Goal: Task Accomplishment & Management: Complete application form

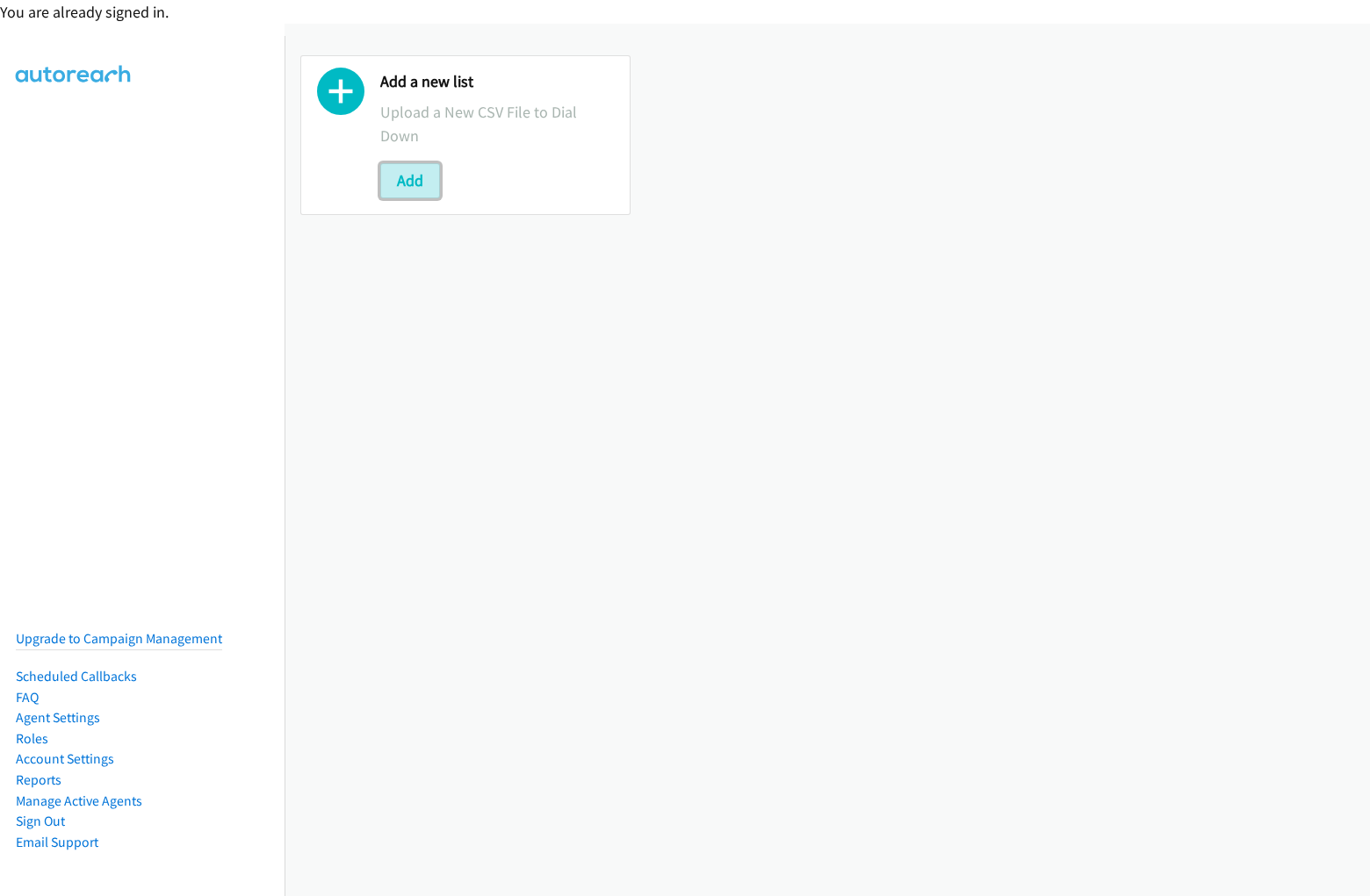
click at [409, 180] on button "Add" at bounding box center [410, 181] width 60 height 35
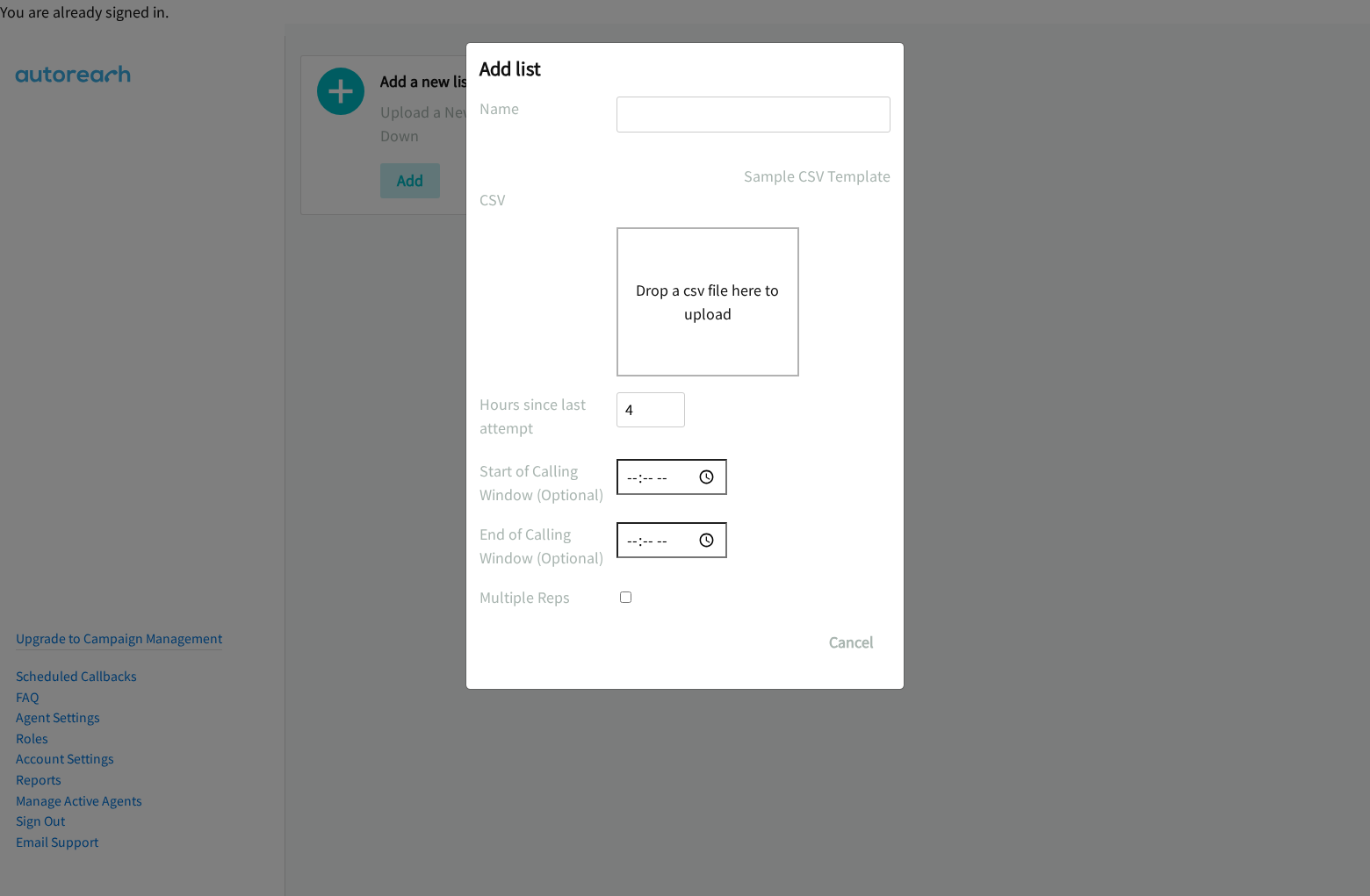
click at [685, 78] on h2 "Add list" at bounding box center [684, 68] width 411 height 25
click at [685, 456] on form "No phone fields were returned for that Report or List View Please upload a csv …" at bounding box center [684, 378] width 411 height 564
click at [685, 366] on div "Drop a csv file here to upload" at bounding box center [708, 302] width 183 height 149
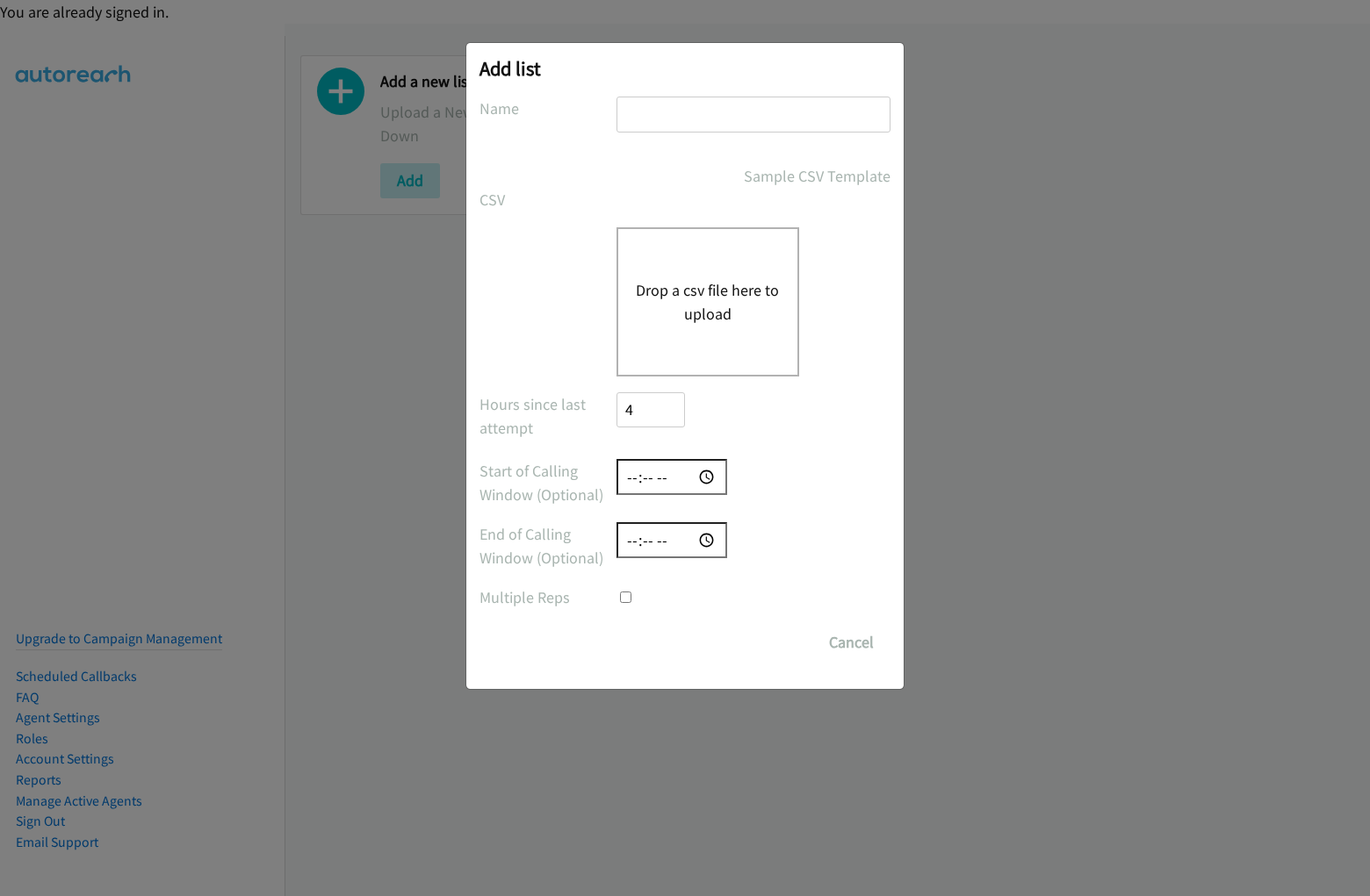
click at [685, 122] on input "text" at bounding box center [753, 114] width 274 height 36
click at [547, 108] on label "Name" at bounding box center [547, 109] width 137 height 24
click at [752, 122] on input "text" at bounding box center [753, 114] width 274 height 36
click at [685, 175] on div "Sample CSV Template" at bounding box center [753, 176] width 274 height 24
click at [753, 175] on link "Sample CSV Template" at bounding box center [817, 176] width 147 height 24
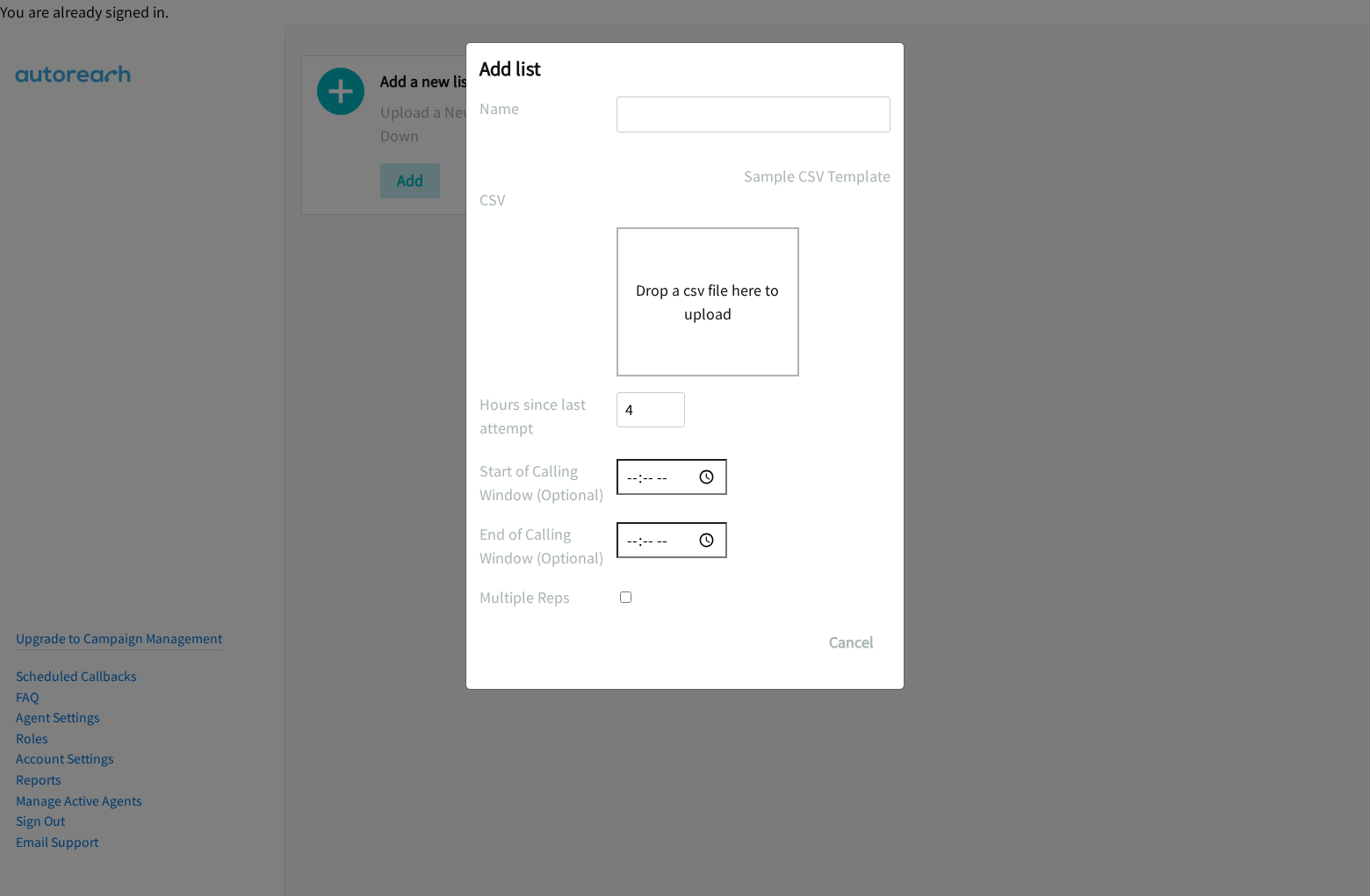
click at [685, 199] on div "CSV Existing List Add to List New List" at bounding box center [684, 200] width 411 height 24
click at [547, 199] on label "CSV" at bounding box center [547, 200] width 137 height 24
click at [685, 301] on button "Drop a csv file here to upload" at bounding box center [708, 302] width 144 height 47
click at [547, 239] on label at bounding box center [547, 239] width 137 height 24
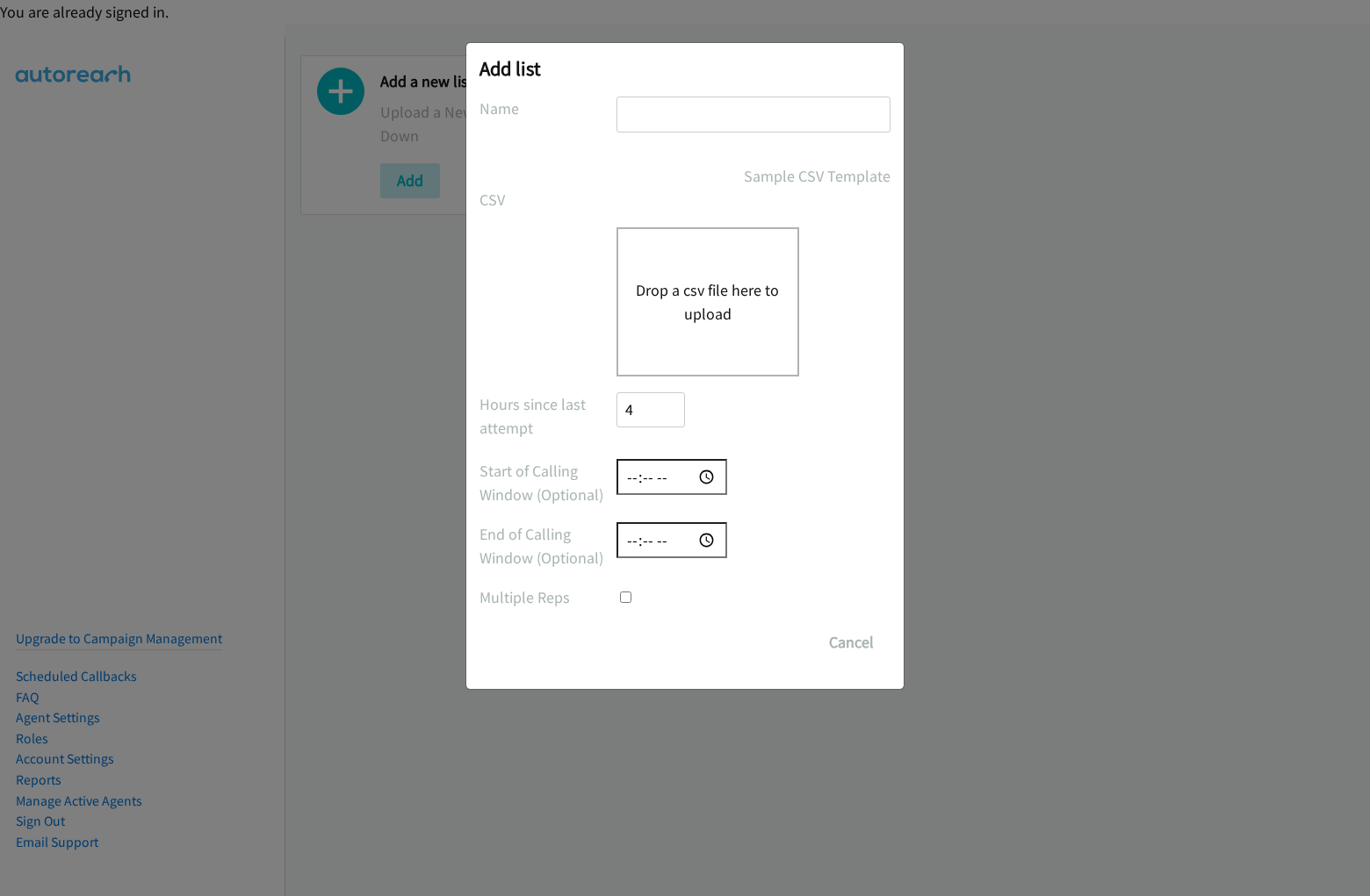
click at [752, 301] on button "Drop a csv file here to upload" at bounding box center [708, 302] width 144 height 47
click at [707, 301] on button "Drop a csv file here to upload" at bounding box center [708, 302] width 144 height 47
click at [685, 417] on div "Hours since last attempt 4" at bounding box center [684, 418] width 411 height 52
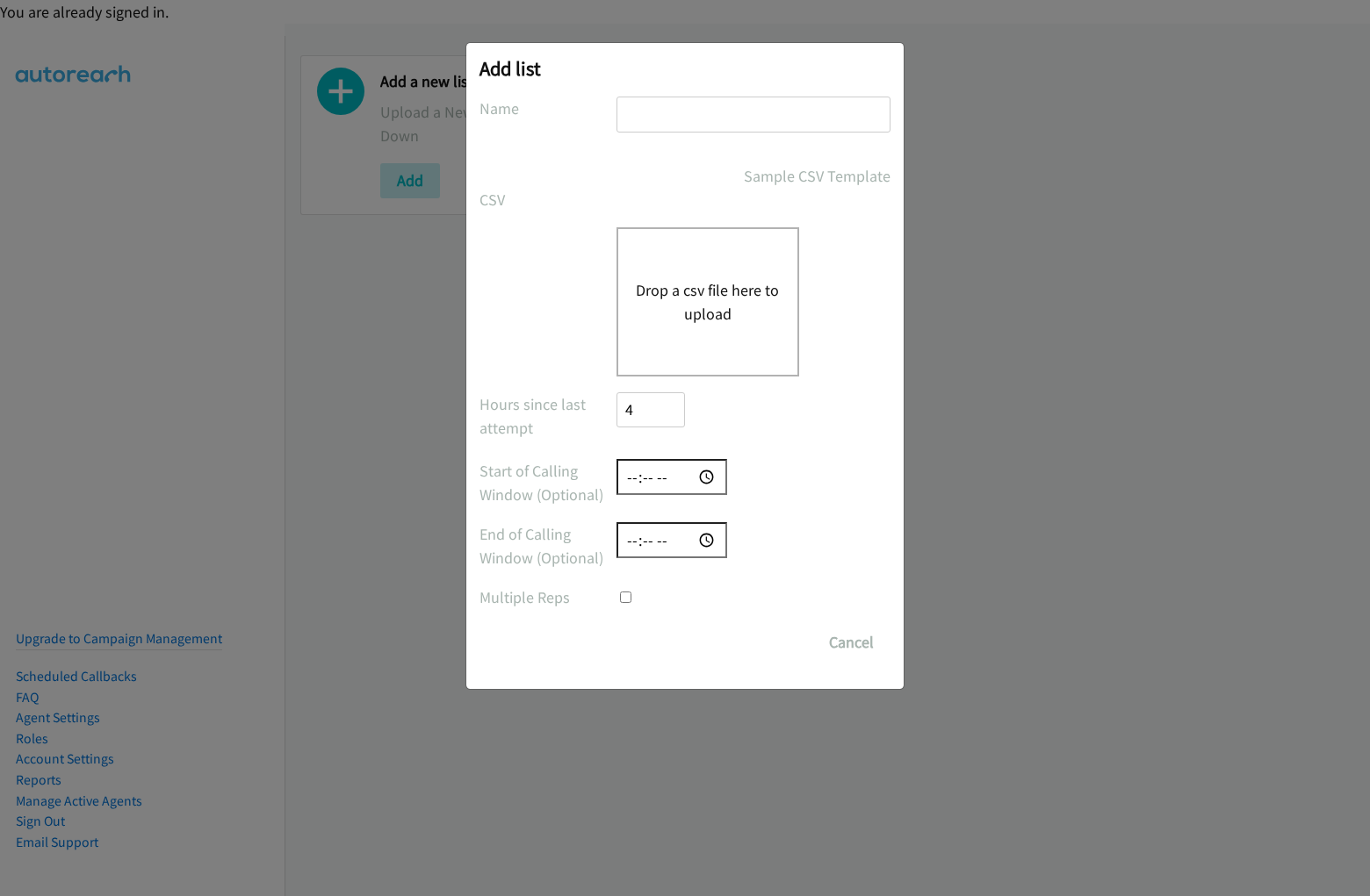
click at [547, 415] on label "Hours since last attempt" at bounding box center [547, 415] width 137 height 47
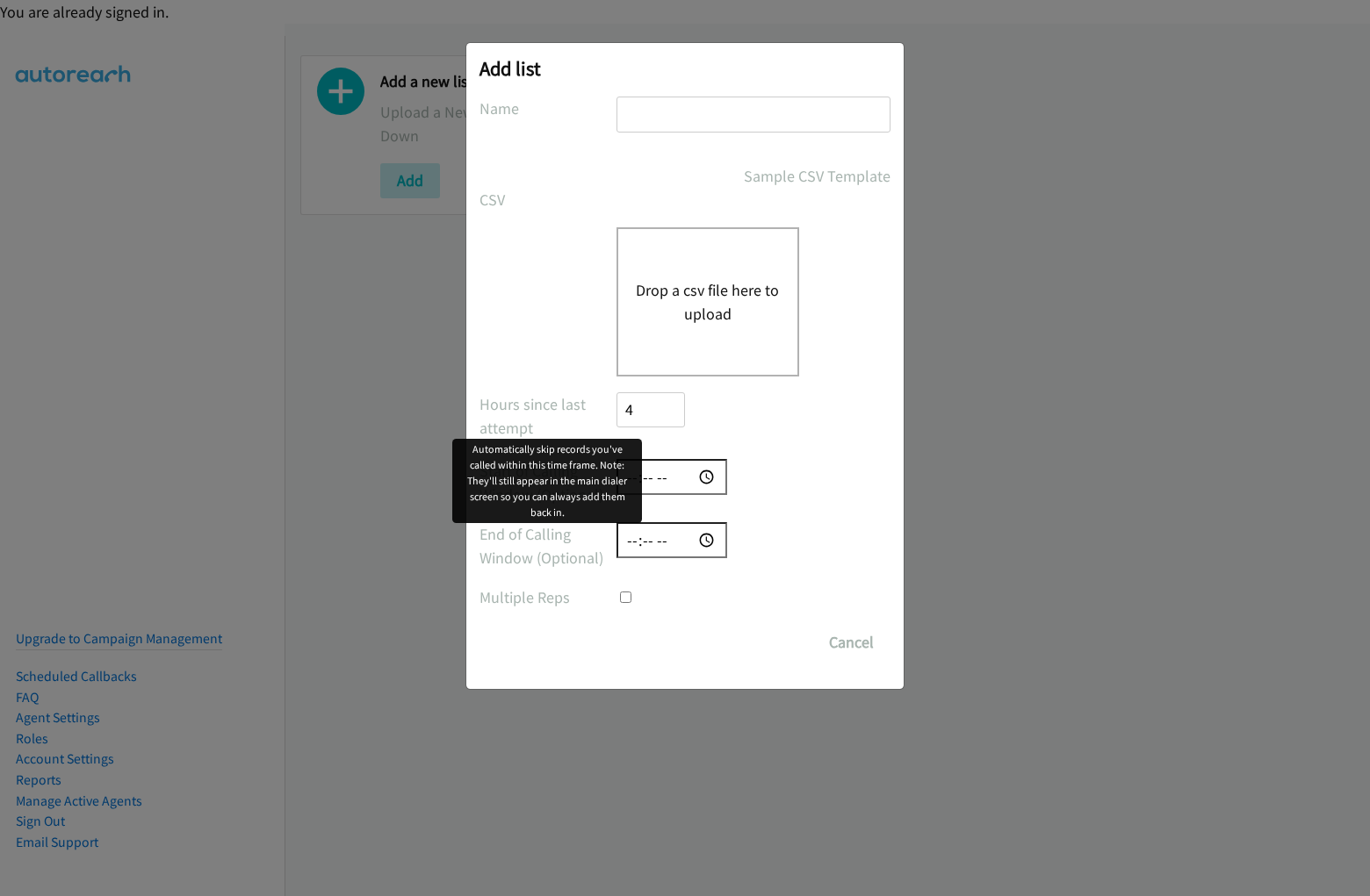
click at [650, 417] on input "4" at bounding box center [651, 410] width 68 height 36
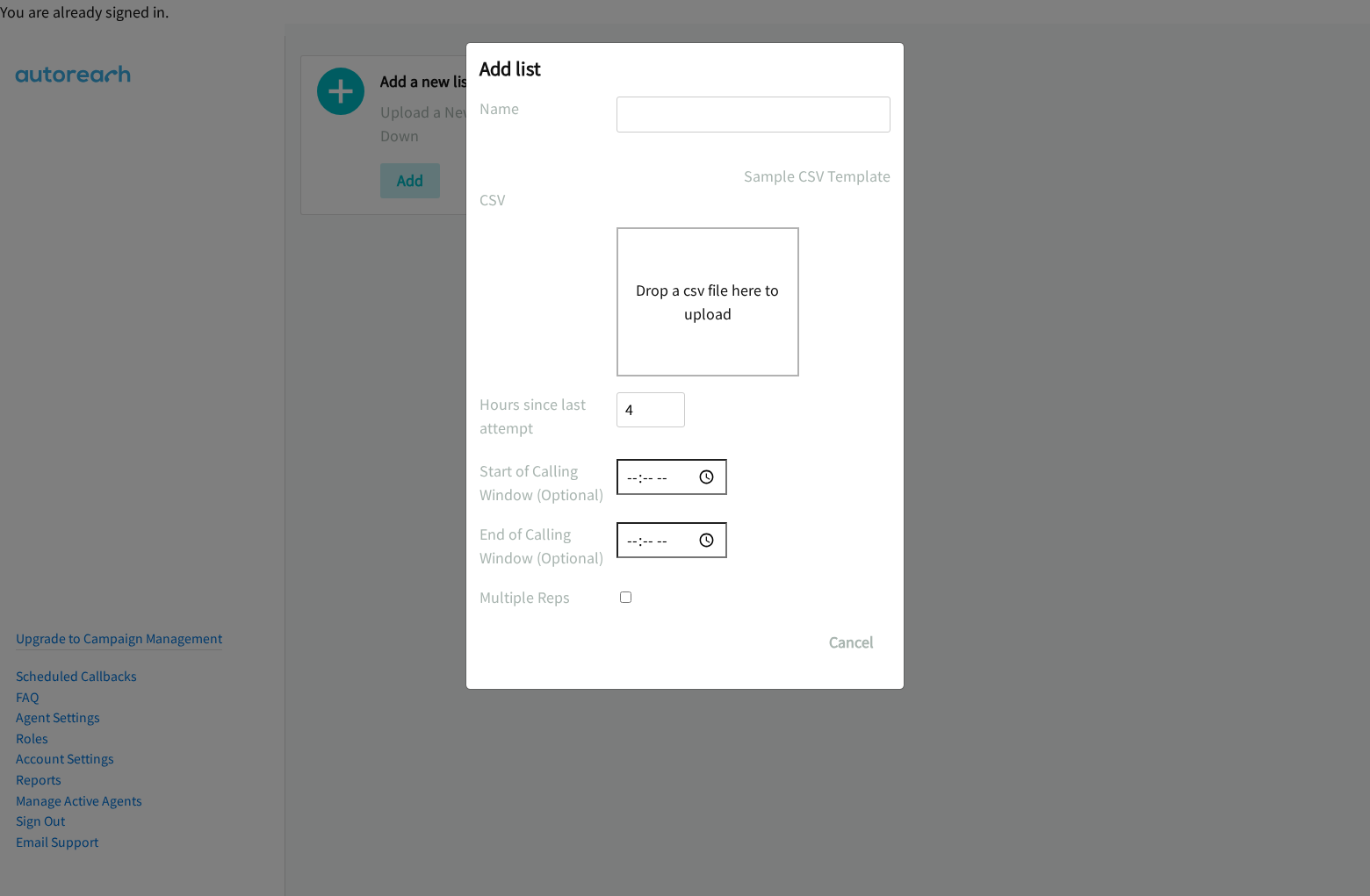
scroll to position [70, 0]
click at [685, 483] on input "time" at bounding box center [672, 477] width 111 height 36
click at [547, 483] on label "Start of Calling Window (Optional)" at bounding box center [547, 483] width 137 height 47
click at [752, 477] on div at bounding box center [753, 477] width 274 height 36
click at [685, 546] on input "time" at bounding box center [672, 540] width 111 height 36
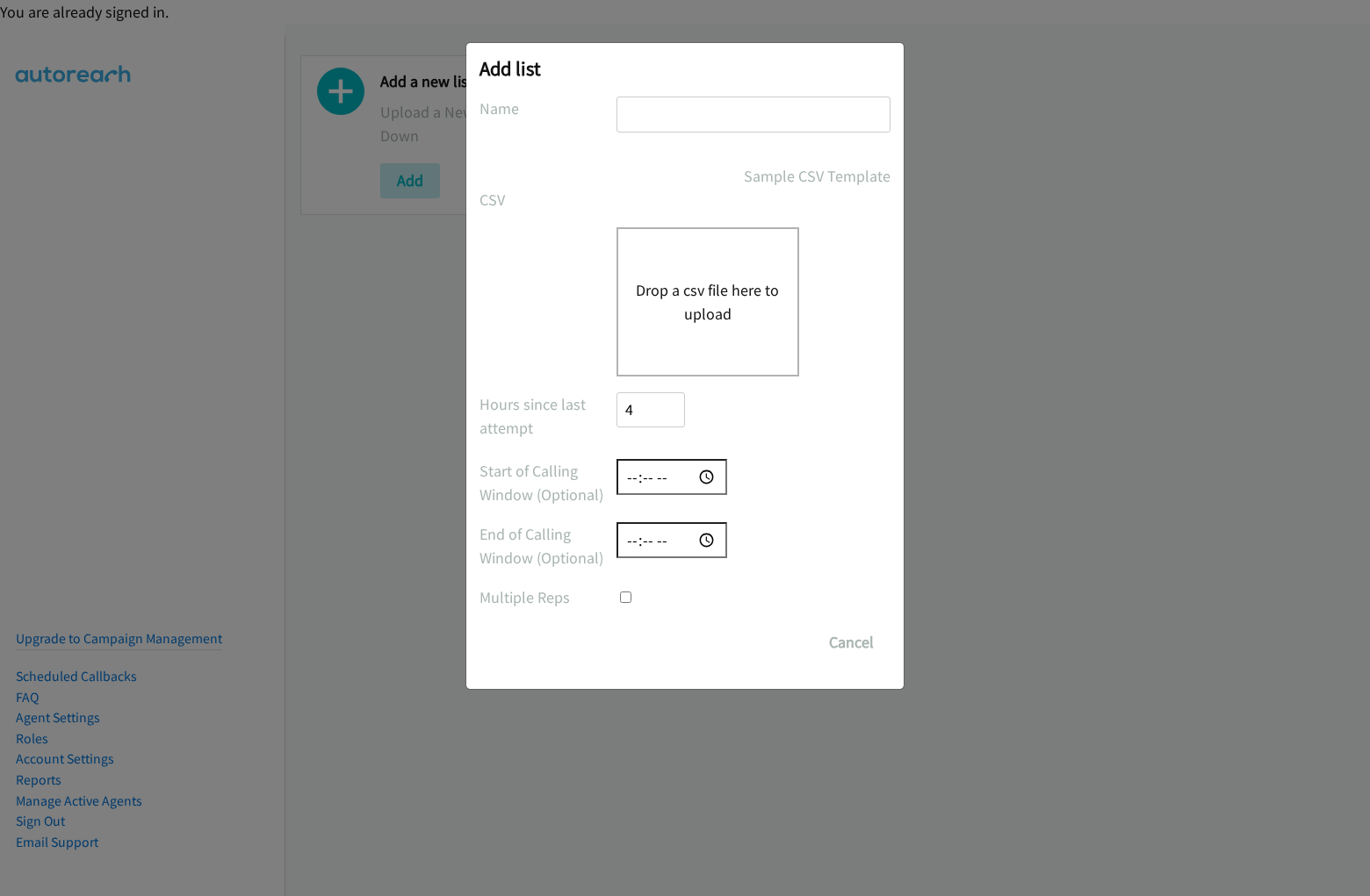
click at [547, 546] on label "End of Calling Window (Optional)" at bounding box center [547, 545] width 137 height 47
click at [752, 540] on div at bounding box center [753, 540] width 274 height 36
click at [685, 597] on div at bounding box center [753, 598] width 274 height 24
click at [547, 597] on label "Multiple Reps" at bounding box center [547, 598] width 137 height 24
click at [752, 597] on div at bounding box center [753, 598] width 274 height 24
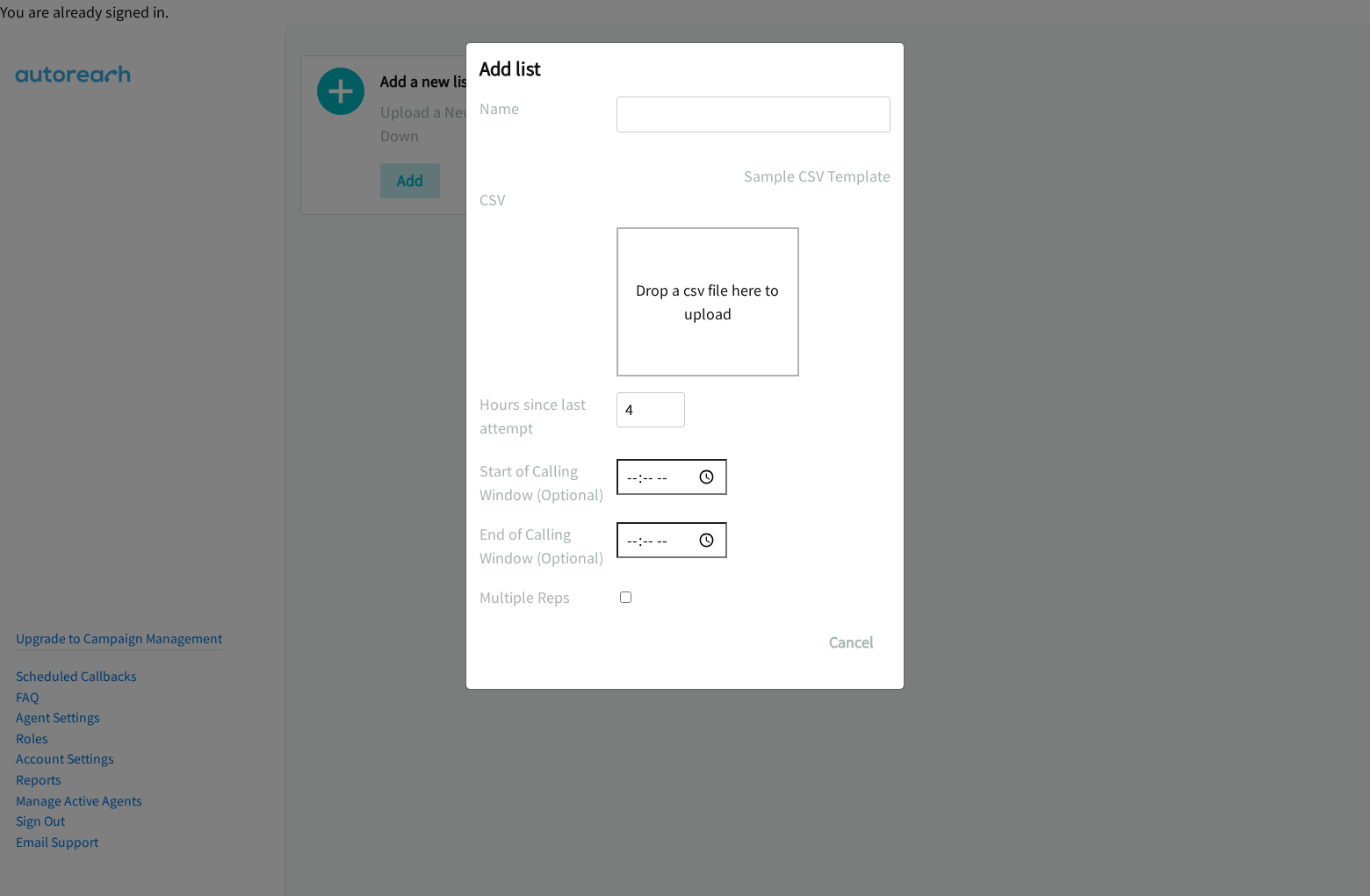
scroll to position [25, 0]
click at [685, 642] on div "Save List Cancel" at bounding box center [753, 642] width 274 height 35
click at [753, 642] on div "Save List Cancel" at bounding box center [753, 642] width 274 height 35
click at [752, 114] on input "#javascript:alert(5397)" at bounding box center [753, 114] width 274 height 36
type input "#javascript:alert(5397)"
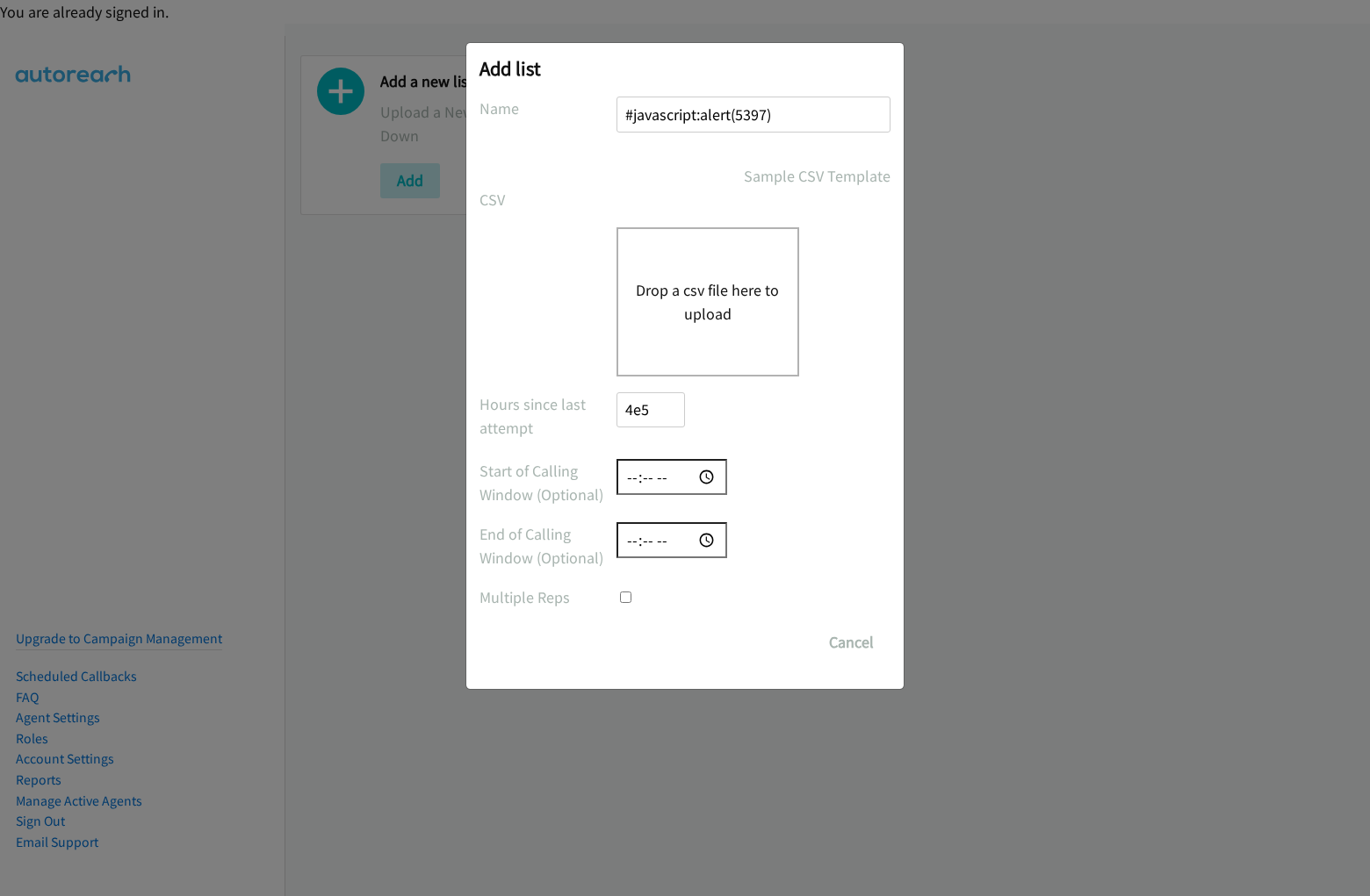
type input "4e53"
click at [650, 409] on input "number" at bounding box center [651, 410] width 68 height 36
click at [672, 477] on input "time" at bounding box center [672, 477] width 111 height 36
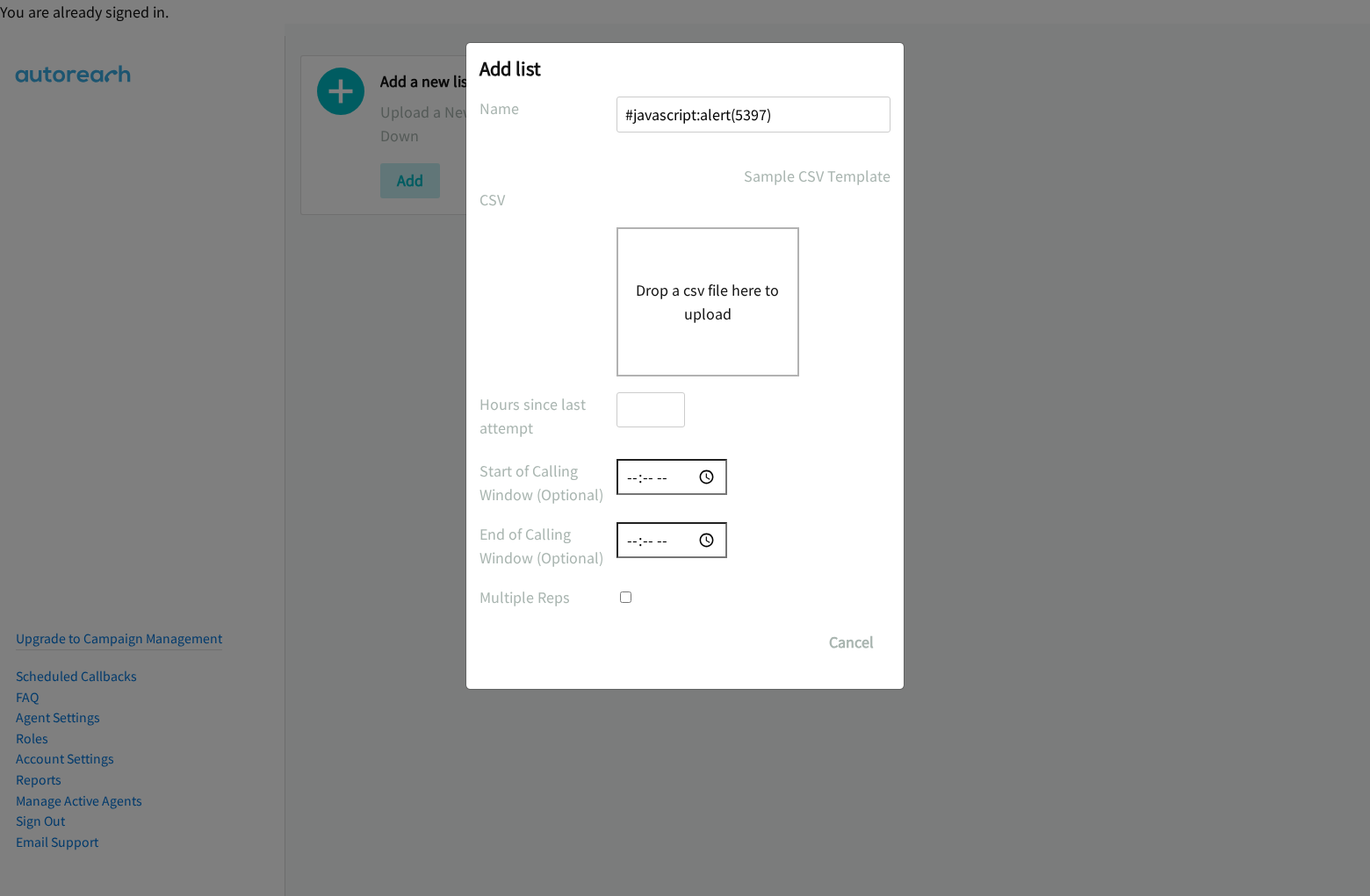
click at [672, 540] on input "time" at bounding box center [672, 540] width 111 height 36
click at [625, 597] on input "checkbox" at bounding box center [626, 597] width 11 height 11
checkbox input "true"
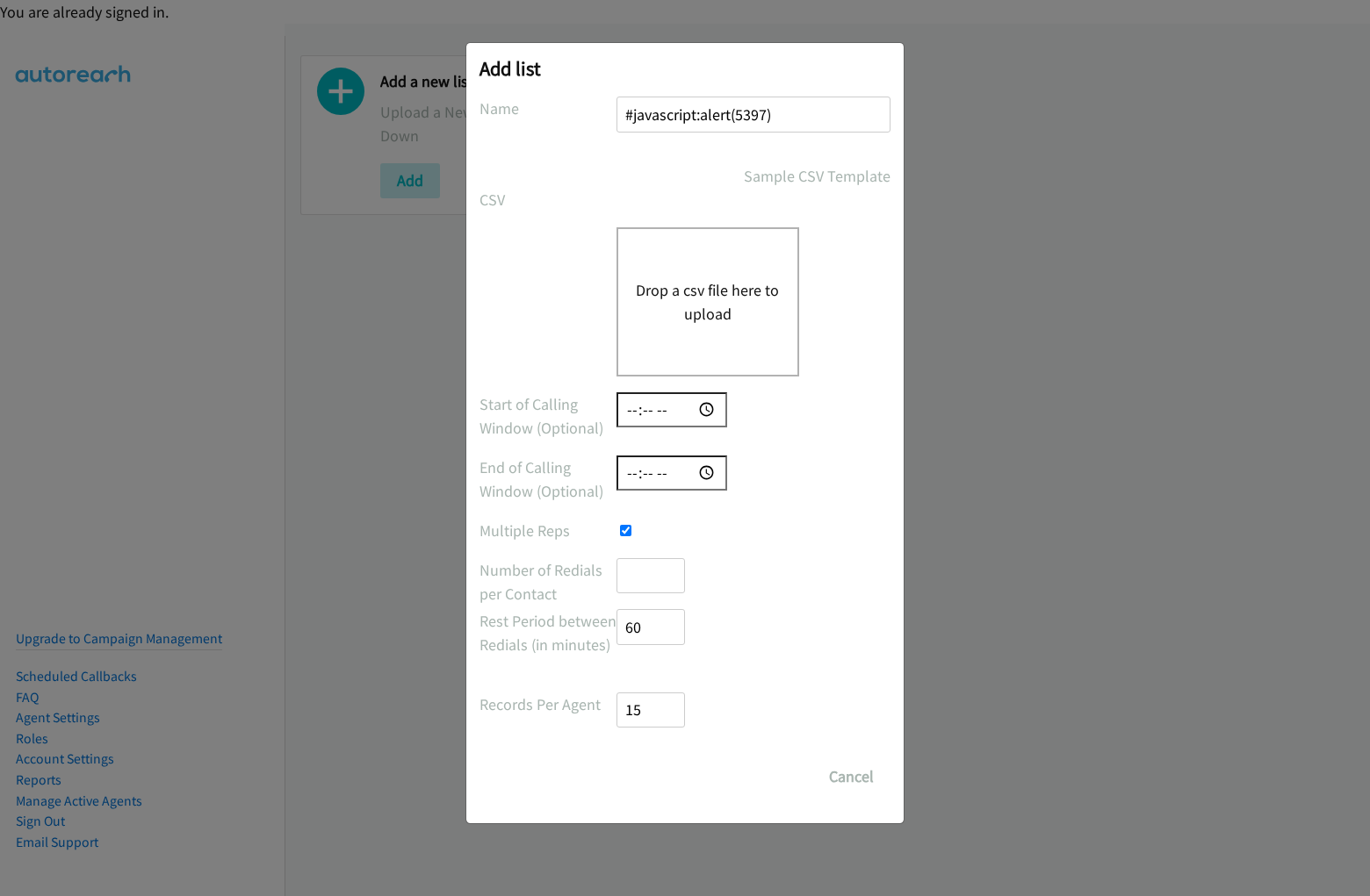
scroll to position [0, 2]
click at [650, 575] on input "number" at bounding box center [651, 576] width 68 height 36
click at [650, 627] on input "number" at bounding box center [651, 627] width 68 height 36
click at [650, 710] on input "number" at bounding box center [651, 711] width 68 height 36
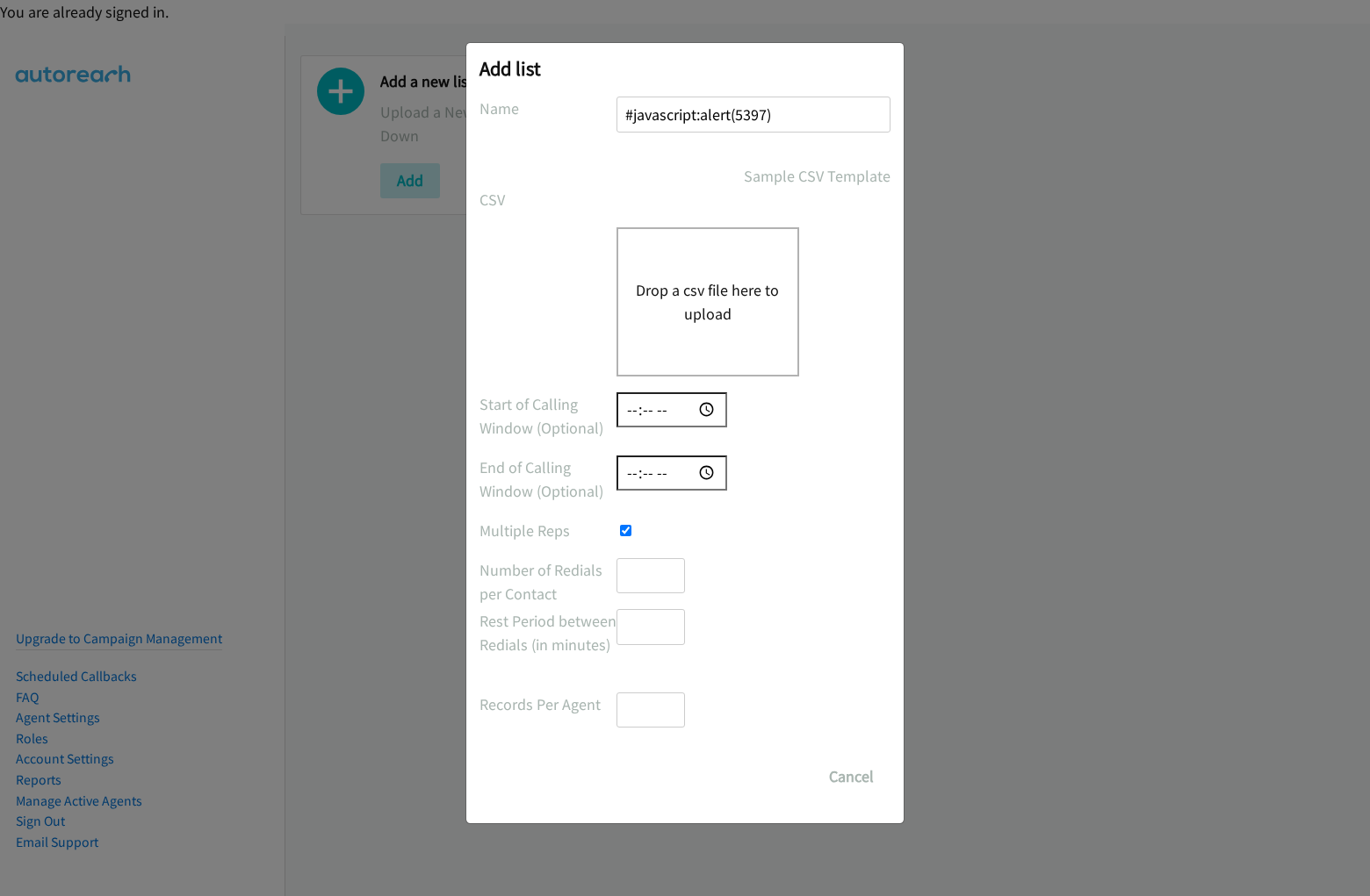
click at [707, 301] on button "Drop a csv file here to upload" at bounding box center [708, 302] width 144 height 47
click at [851, 777] on button "Cancel" at bounding box center [851, 777] width 78 height 35
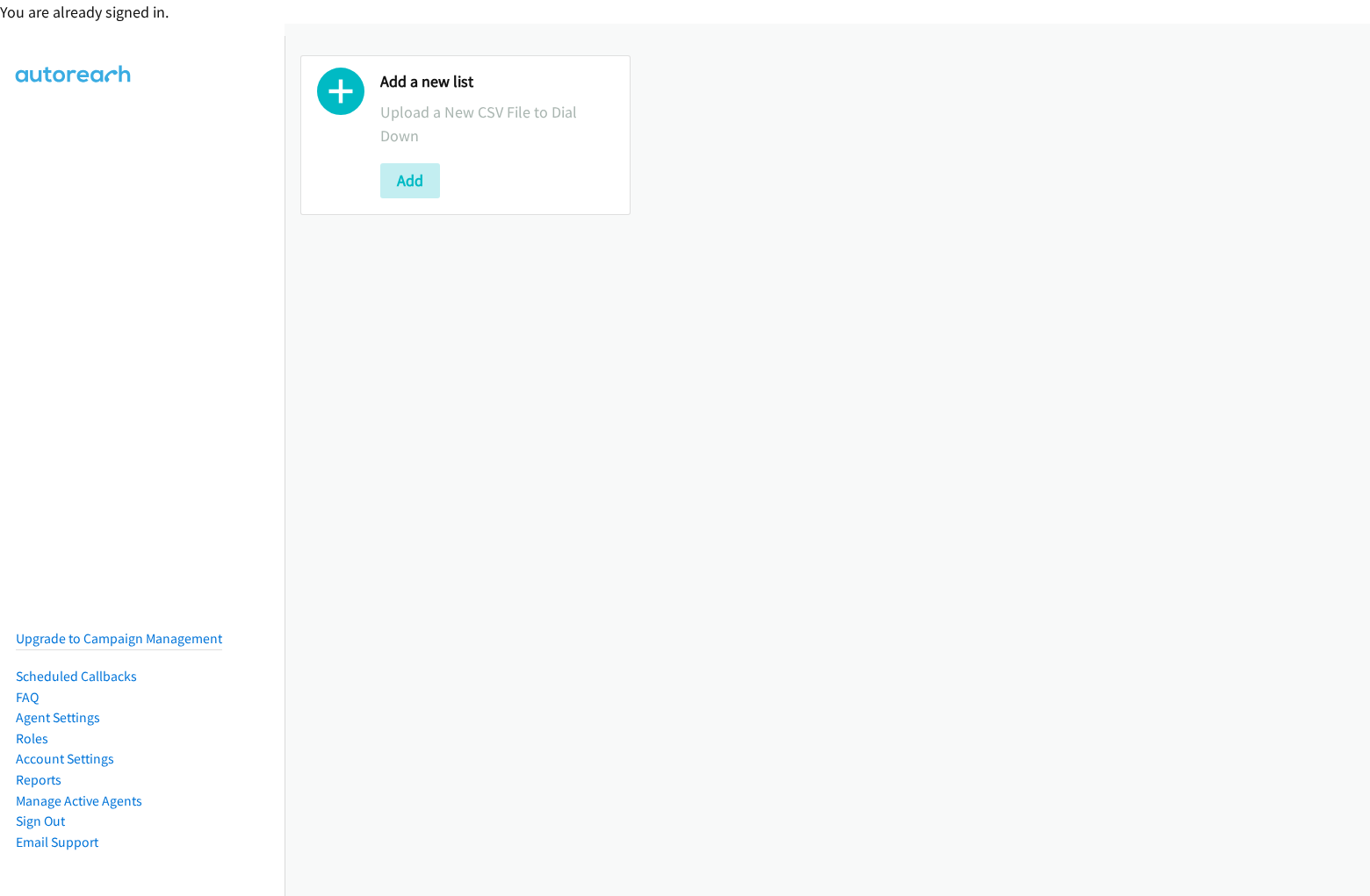
click at [685, 11] on div "You are already signed in." at bounding box center [685, 12] width 1370 height 24
click at [685, 78] on div "Add a new list Upload a New CSV File to Dial Down Add" at bounding box center [827, 135] width 1086 height 191
click at [678, 30] on div "Add a new list Upload a New CSV File to Dial Down Add" at bounding box center [827, 136] width 1086 height 223
click at [827, 460] on div "Add a new list Upload a New CSV File to Dial Down Add" at bounding box center [827, 460] width 1086 height 873
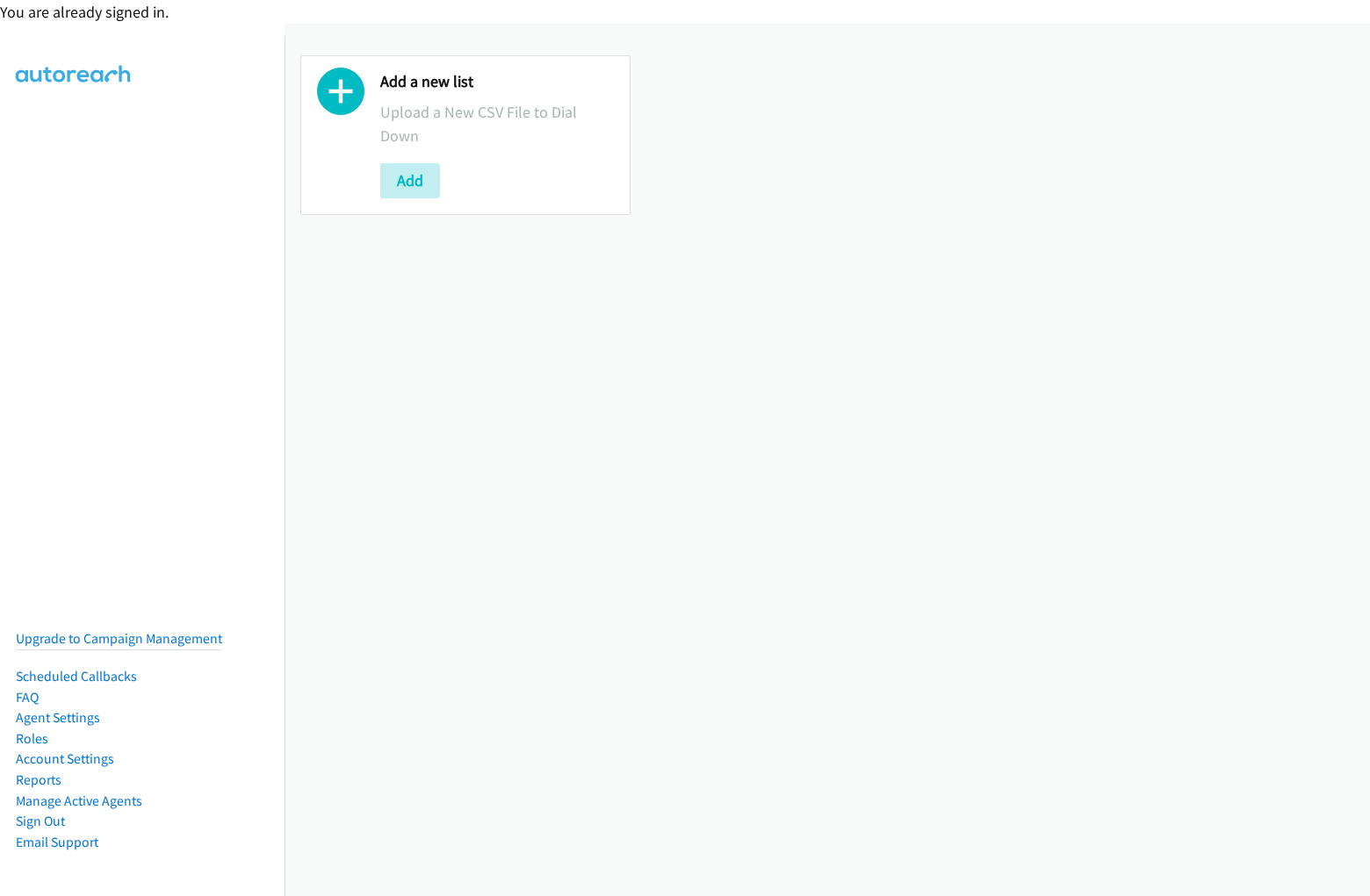
click at [821, 135] on div "Add a new list Upload a New CSV File to Dial Down Add" at bounding box center [827, 135] width 1086 height 191
click at [463, 135] on p "Upload a New CSV File to Dial Down" at bounding box center [497, 123] width 234 height 47
click at [341, 135] on div at bounding box center [340, 135] width 47 height 126
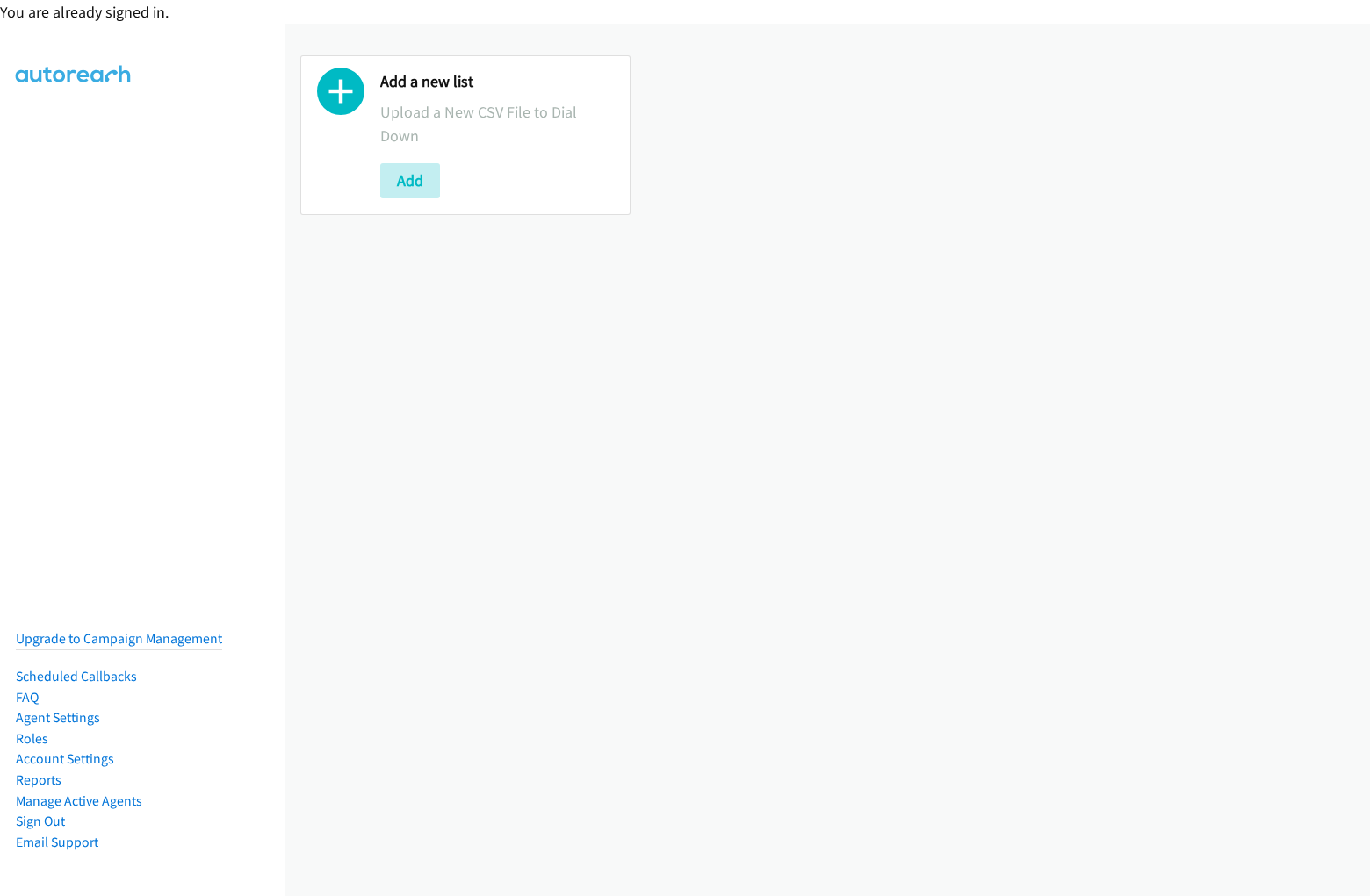
click at [495, 135] on p "Upload a New CSV File to Dial Down" at bounding box center [497, 123] width 234 height 47
click at [495, 180] on div "Add" at bounding box center [497, 181] width 234 height 35
click at [409, 180] on button "Add" at bounding box center [410, 181] width 60 height 35
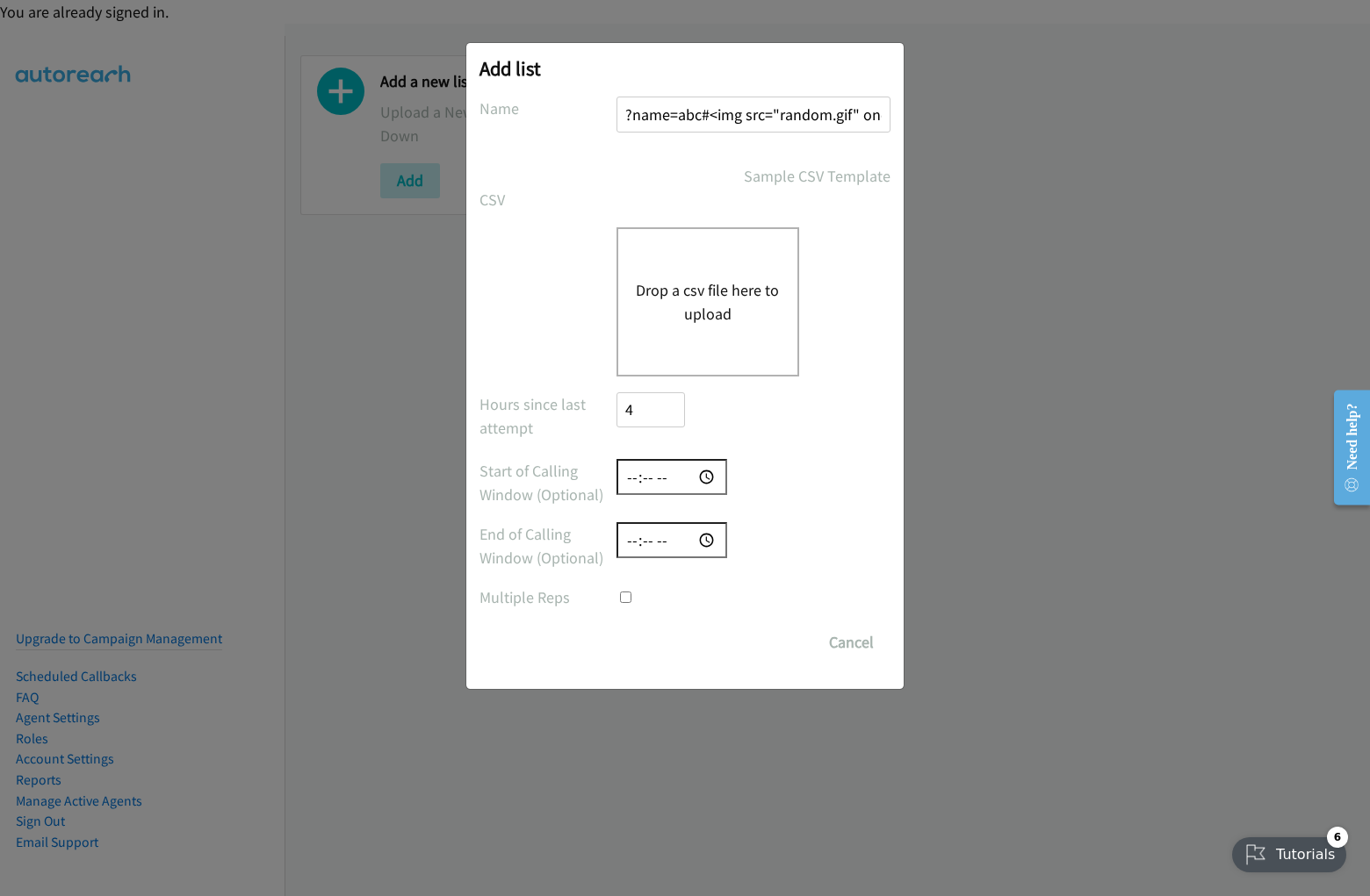
scroll to position [0, 117]
click at [752, 114] on input "?name=abc#<img src="random.gif" onerror=alert(5397)>" at bounding box center [753, 114] width 274 height 36
type input "?name=abc#<img src="random.gif" onerror=alert(5397)>"
click at [650, 409] on input "number" at bounding box center [651, 410] width 68 height 36
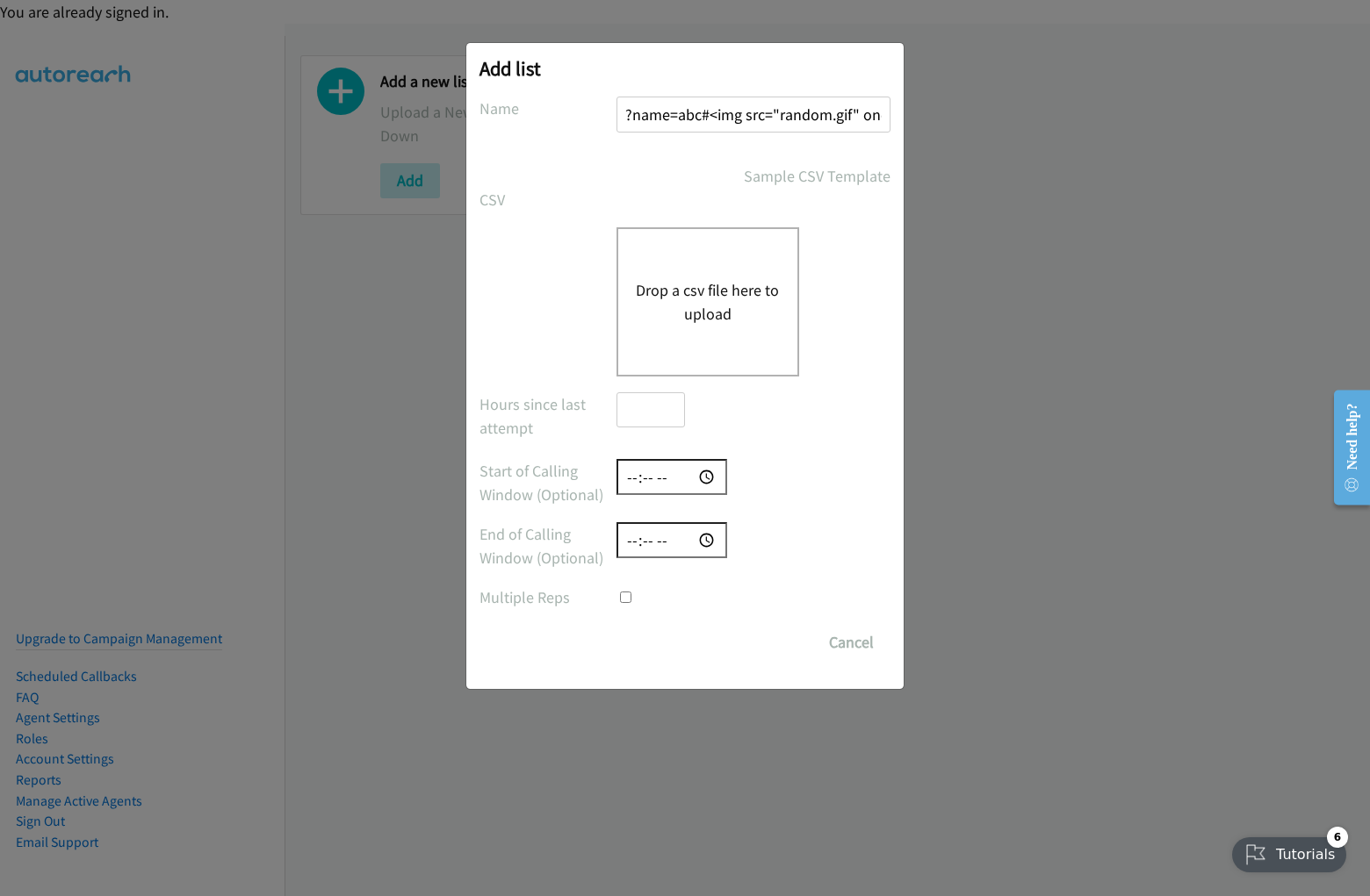
scroll to position [0, 0]
click at [672, 477] on input "time" at bounding box center [672, 477] width 111 height 36
click at [672, 540] on input "time" at bounding box center [672, 540] width 111 height 36
click at [620, 591] on input "checkbox" at bounding box center [626, 597] width 11 height 11
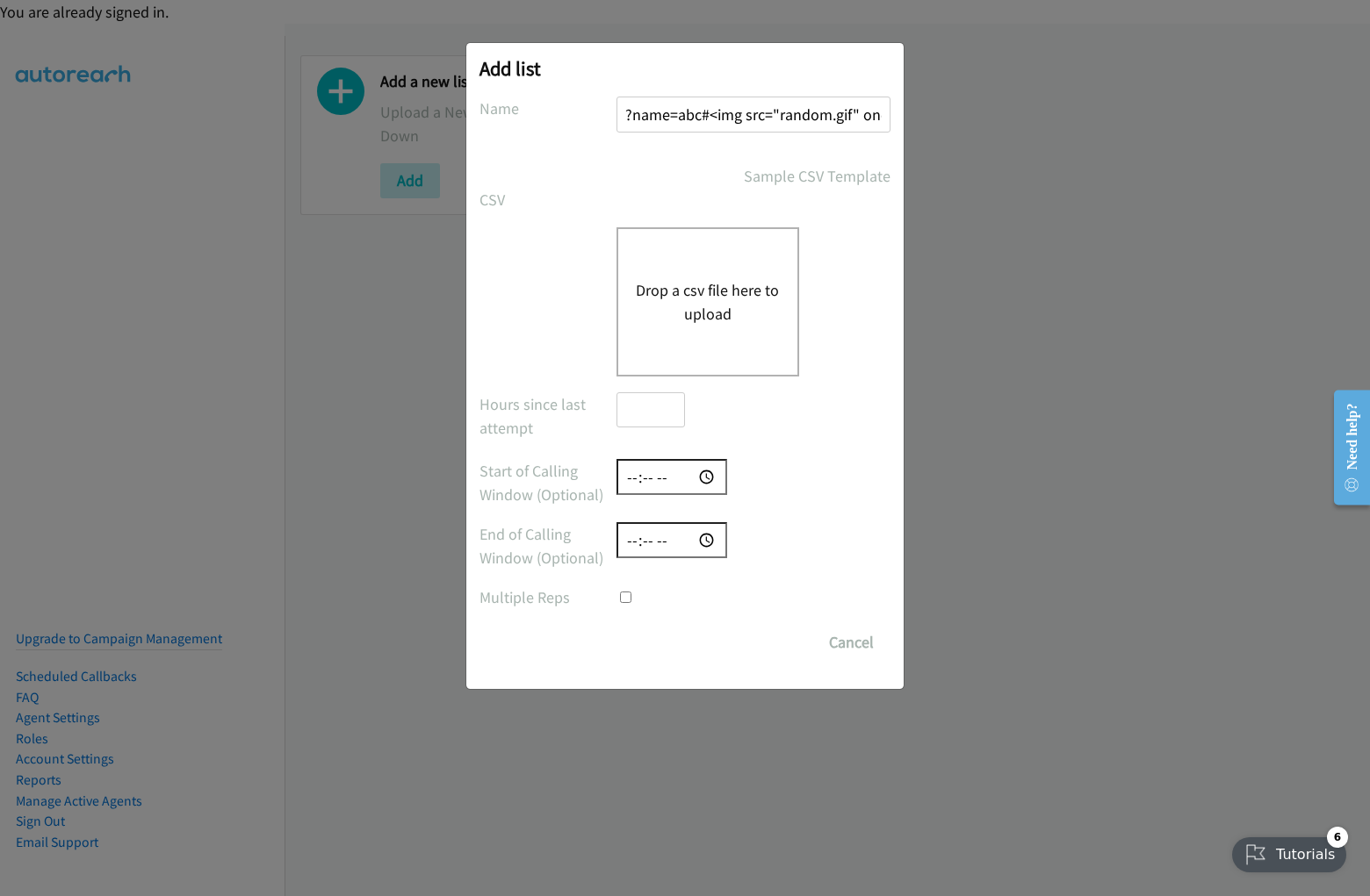
click at [625, 597] on input "checkbox" at bounding box center [626, 597] width 11 height 11
checkbox input "true"
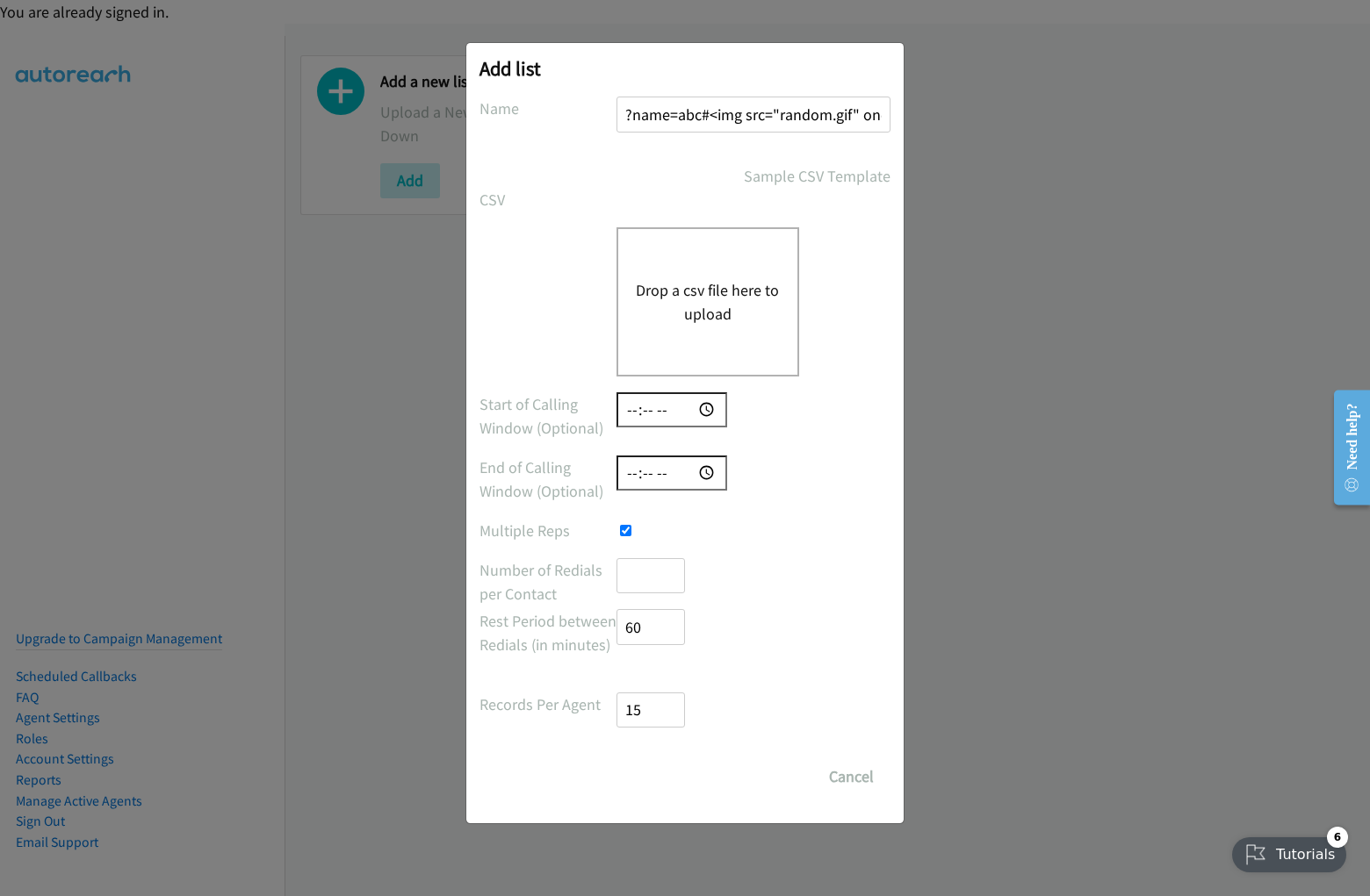
scroll to position [0, 2]
click at [650, 575] on input "number" at bounding box center [651, 576] width 68 height 36
click at [650, 627] on input "number" at bounding box center [651, 627] width 68 height 36
click at [650, 710] on input "number" at bounding box center [651, 711] width 68 height 36
click at [617, 759] on input "Save List" at bounding box center [633, 768] width 33 height 18
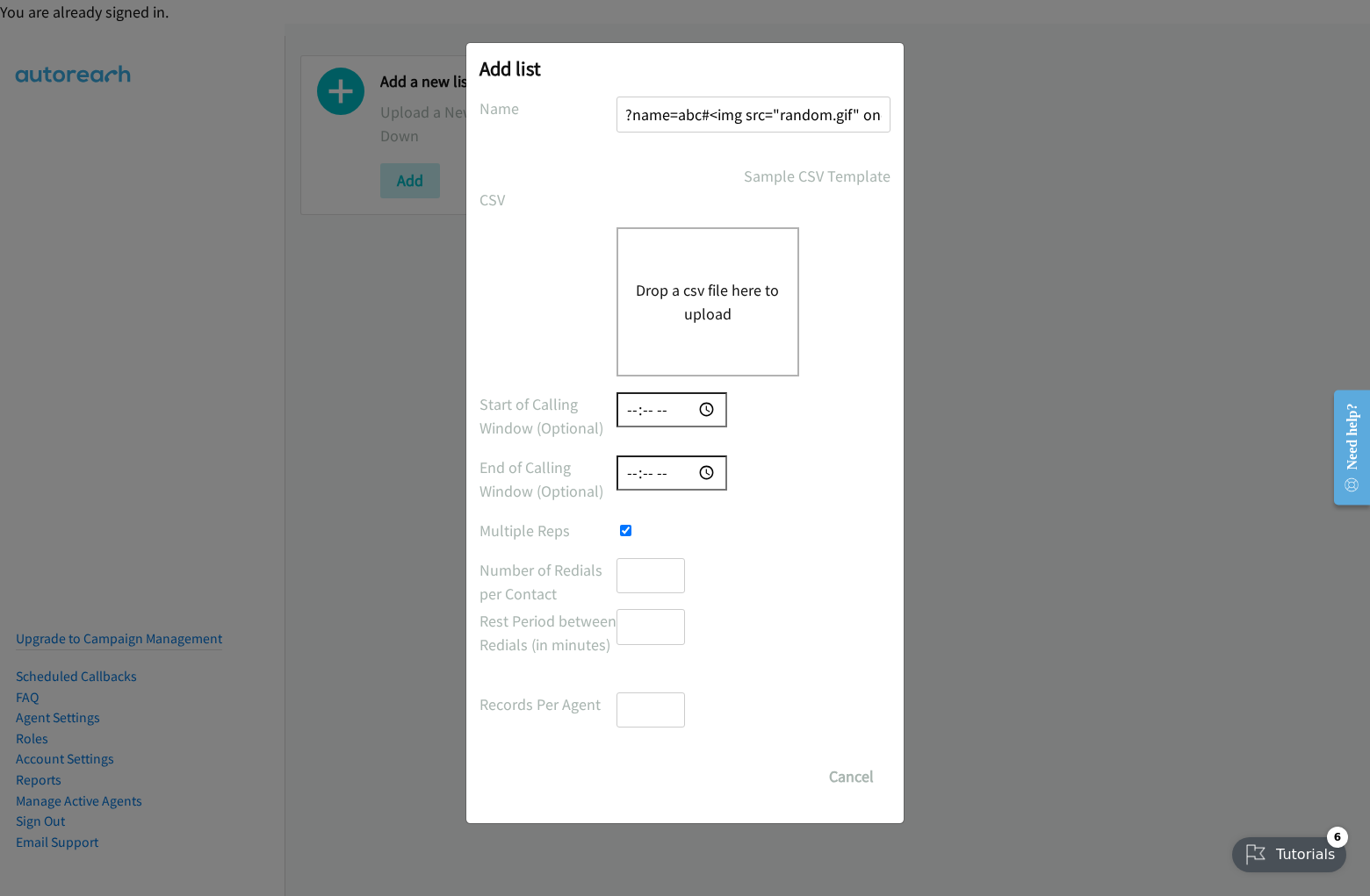
scroll to position [8, 9]
click at [707, 301] on button "Drop a csv file here to upload" at bounding box center [708, 302] width 144 height 47
click at [851, 777] on button "Cancel" at bounding box center [851, 777] width 78 height 35
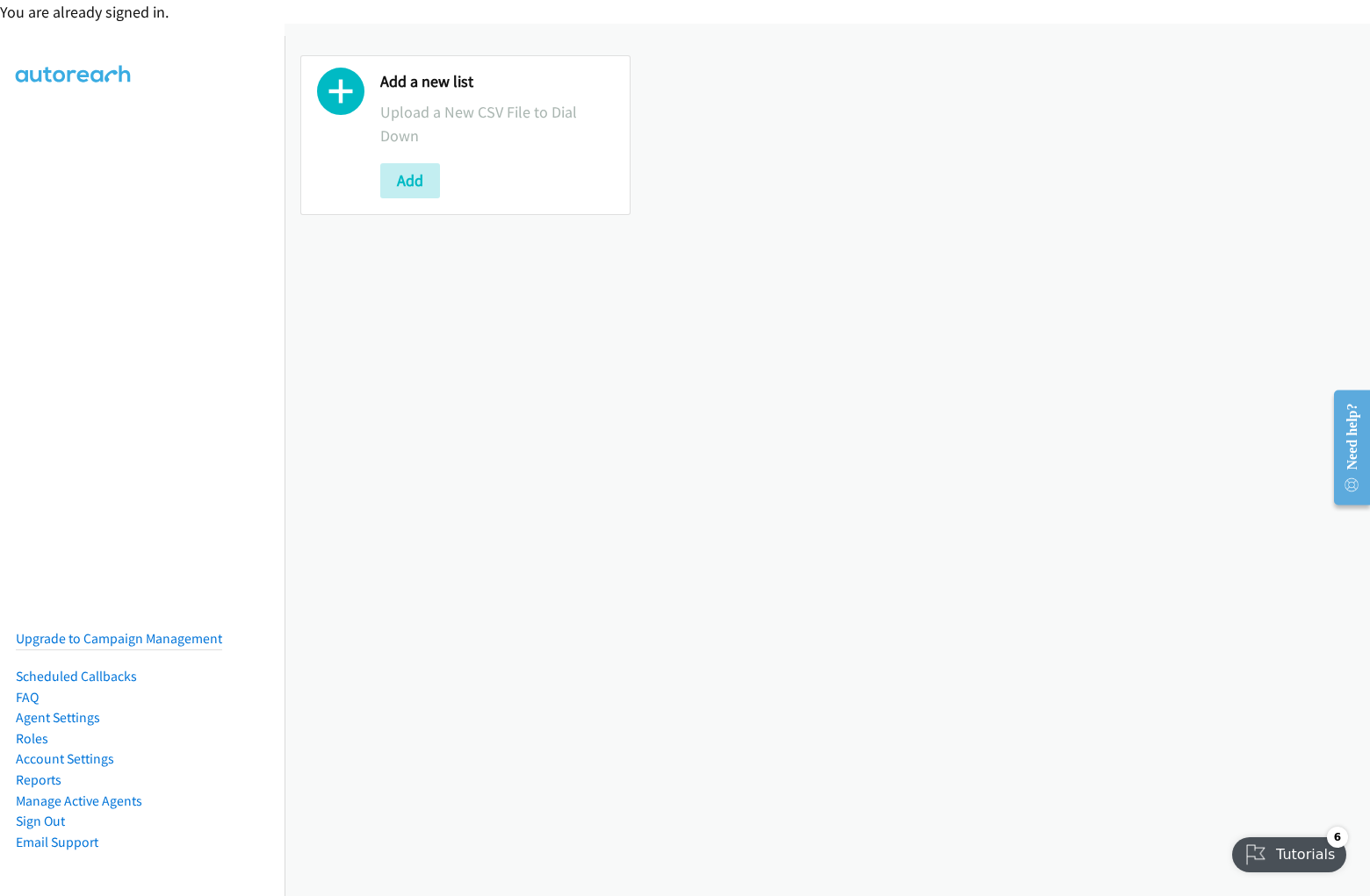
click at [685, 11] on div "You are already signed in." at bounding box center [685, 12] width 1370 height 24
click at [685, 78] on div "Add a new list Upload a New CSV File to Dial Down Add" at bounding box center [827, 135] width 1086 height 191
click at [678, 30] on div "Add a new list Upload a New CSV File to Dial Down Add" at bounding box center [827, 136] width 1086 height 223
click at [827, 460] on div "Add a new list Upload a New CSV File to Dial Down Add" at bounding box center [827, 460] width 1086 height 873
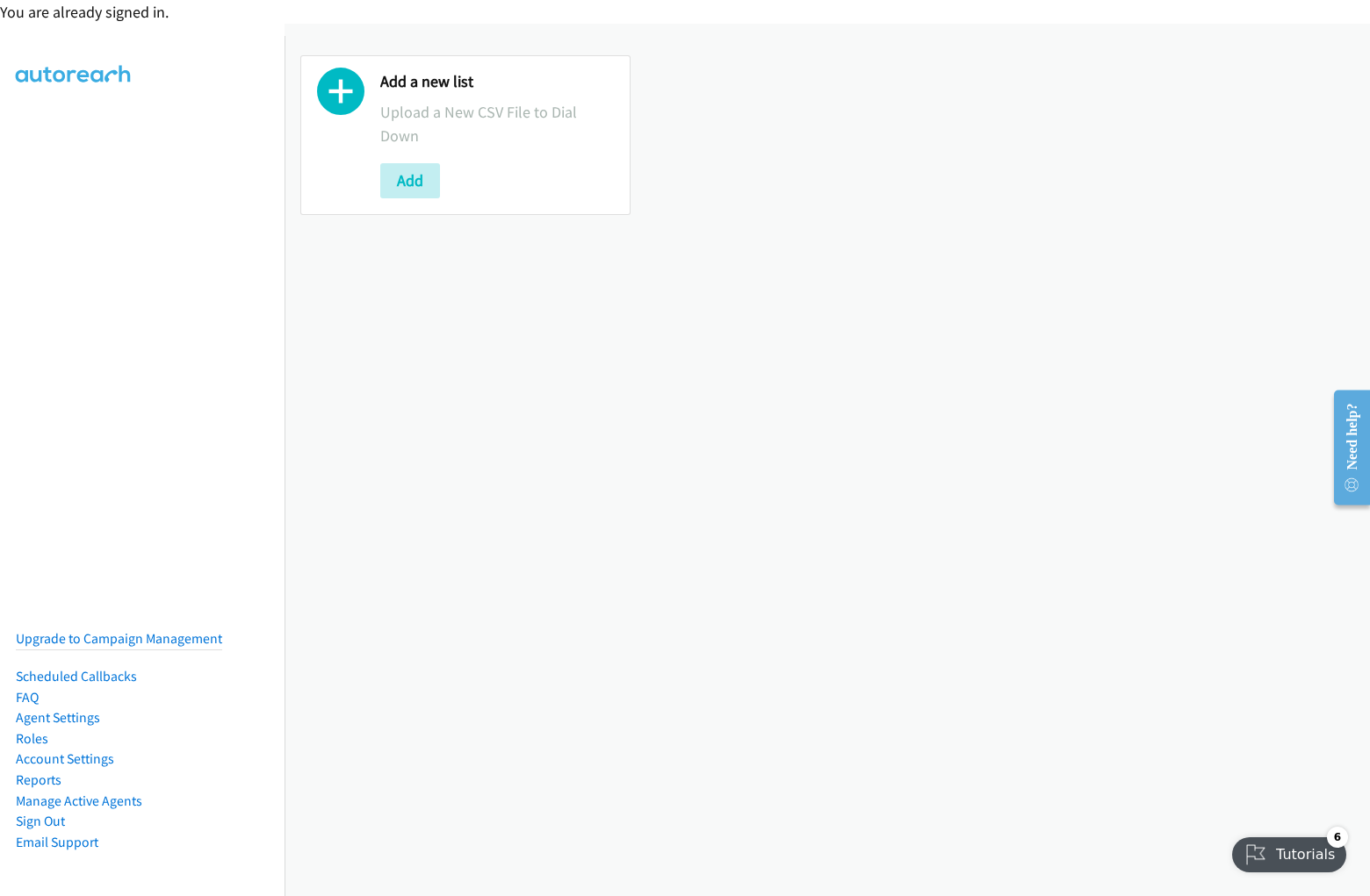
click at [821, 135] on div "Add a new list Upload a New CSV File to Dial Down Add" at bounding box center [827, 135] width 1086 height 191
click at [463, 135] on p "Upload a New CSV File to Dial Down" at bounding box center [497, 123] width 234 height 47
click at [341, 135] on div at bounding box center [340, 135] width 47 height 126
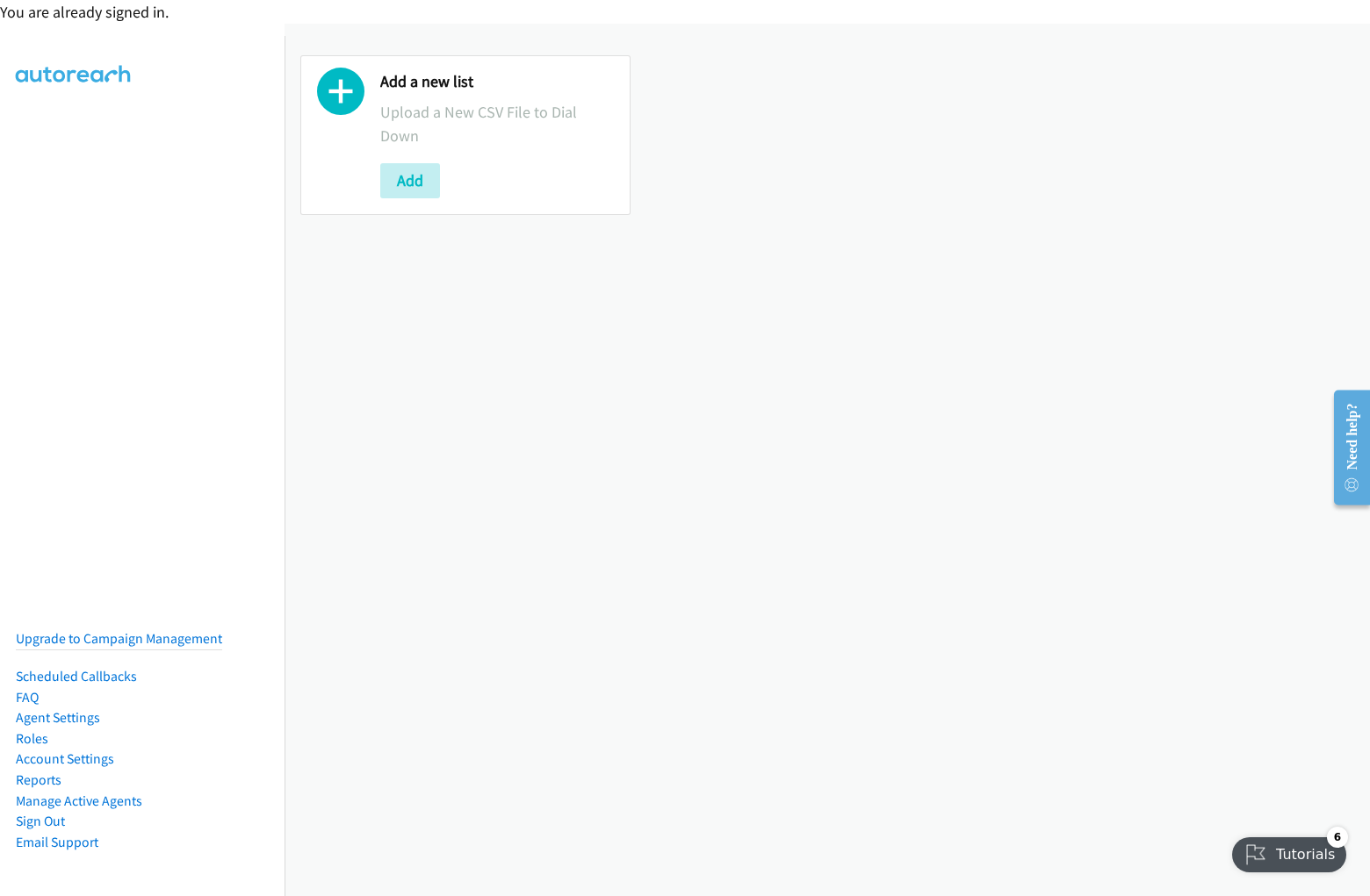
click at [495, 135] on p "Upload a New CSV File to Dial Down" at bounding box center [497, 123] width 234 height 47
click at [495, 180] on div "Add" at bounding box center [497, 181] width 234 height 35
